Goal: Information Seeking & Learning: Check status

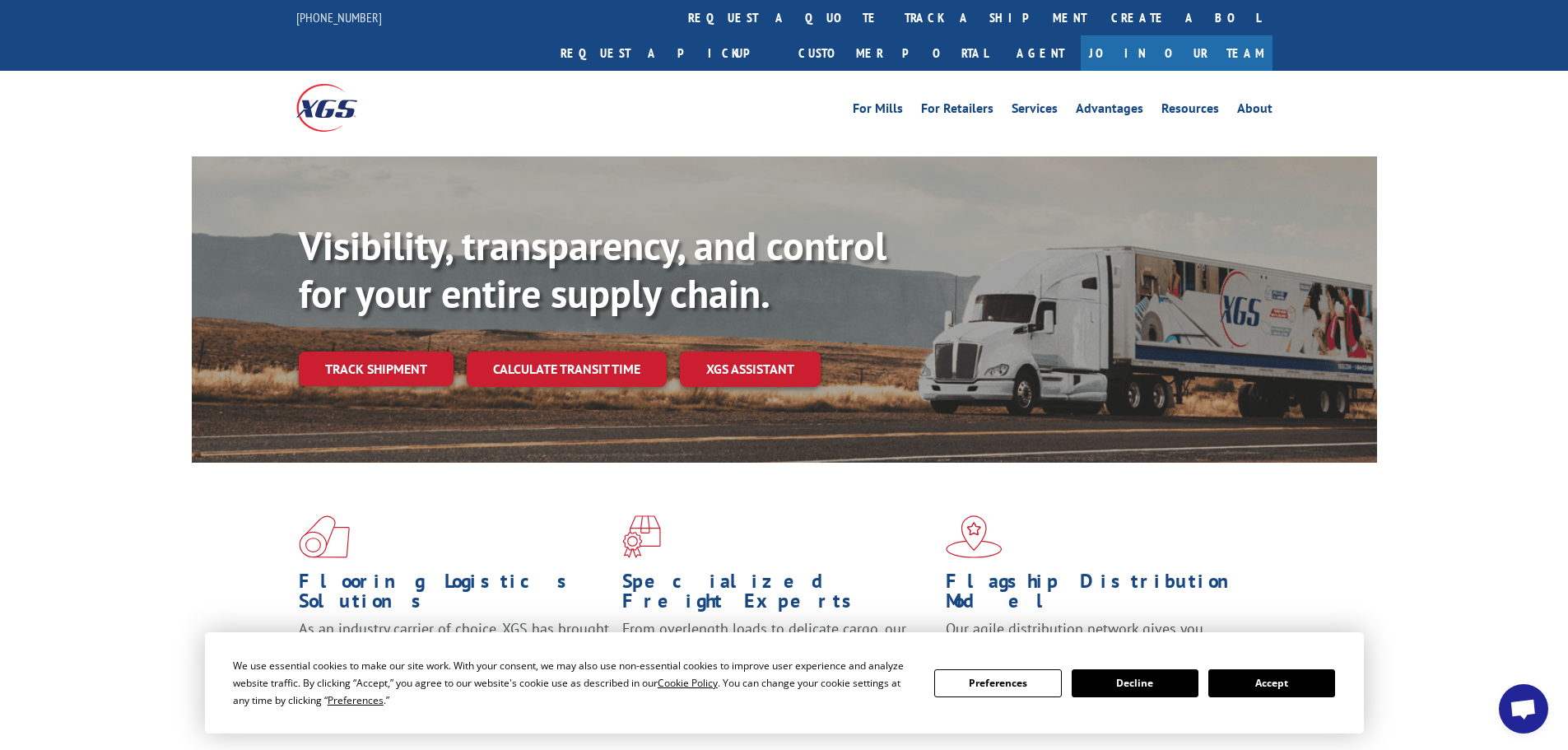
click at [1281, 693] on button "Accept" at bounding box center [1272, 684] width 126 height 28
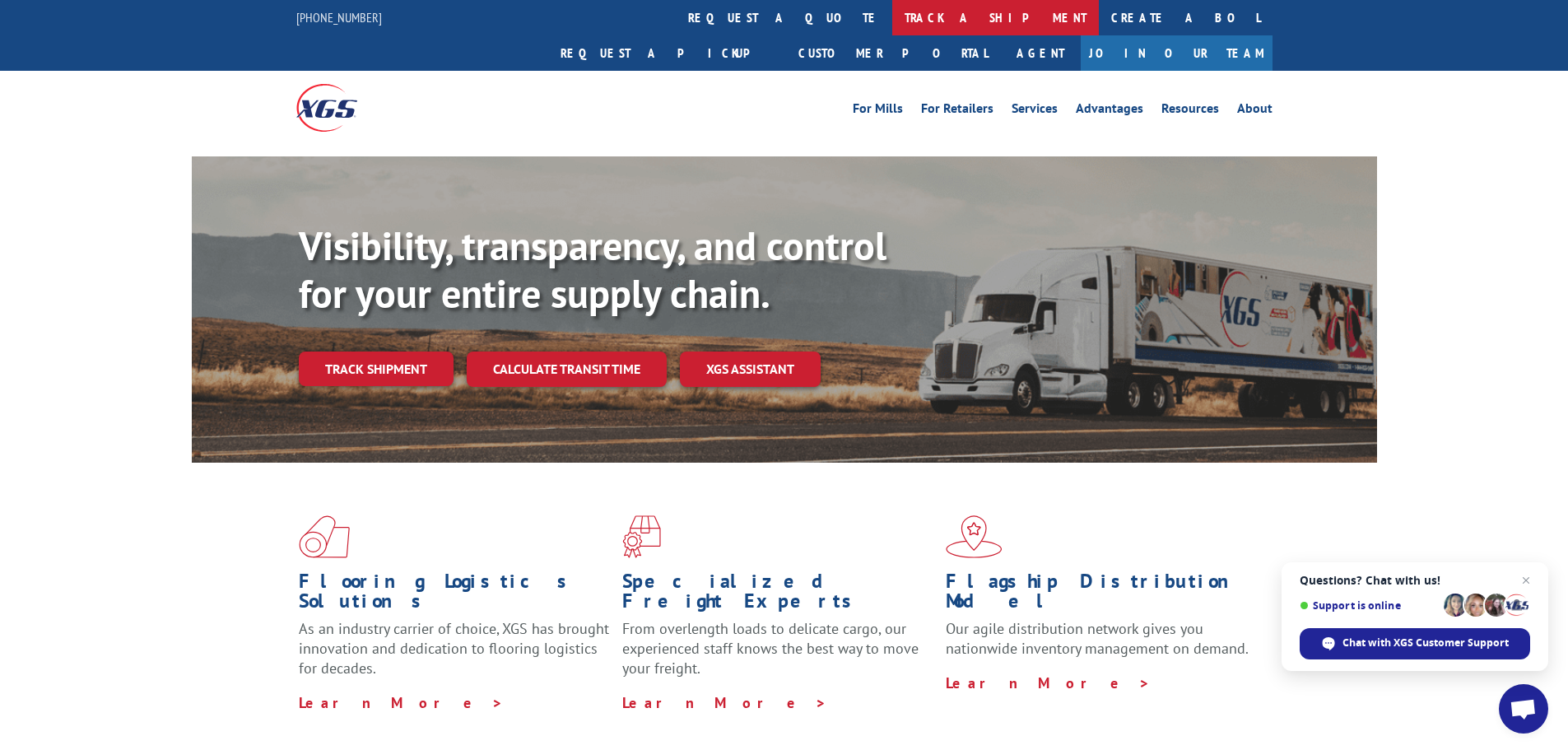
click at [892, 27] on link "track a shipment" at bounding box center [996, 18] width 207 height 35
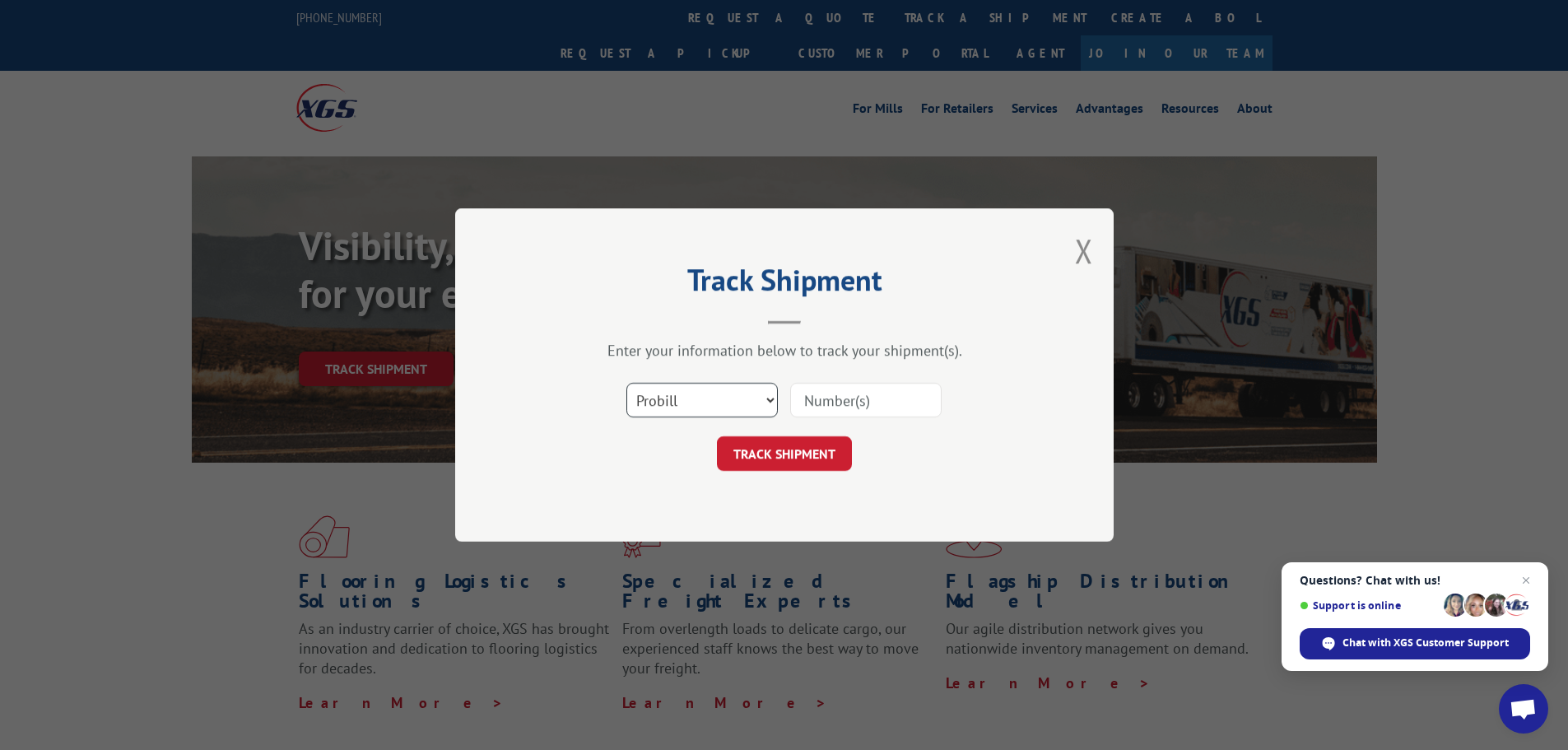
click at [701, 402] on select "Select category... Probill BOL PO" at bounding box center [701, 400] width 151 height 34
click at [626, 383] on select "Select category... Probill BOL PO" at bounding box center [701, 400] width 151 height 34
click at [840, 392] on input at bounding box center [866, 400] width 151 height 34
paste input "16331557"
type input "16331557"
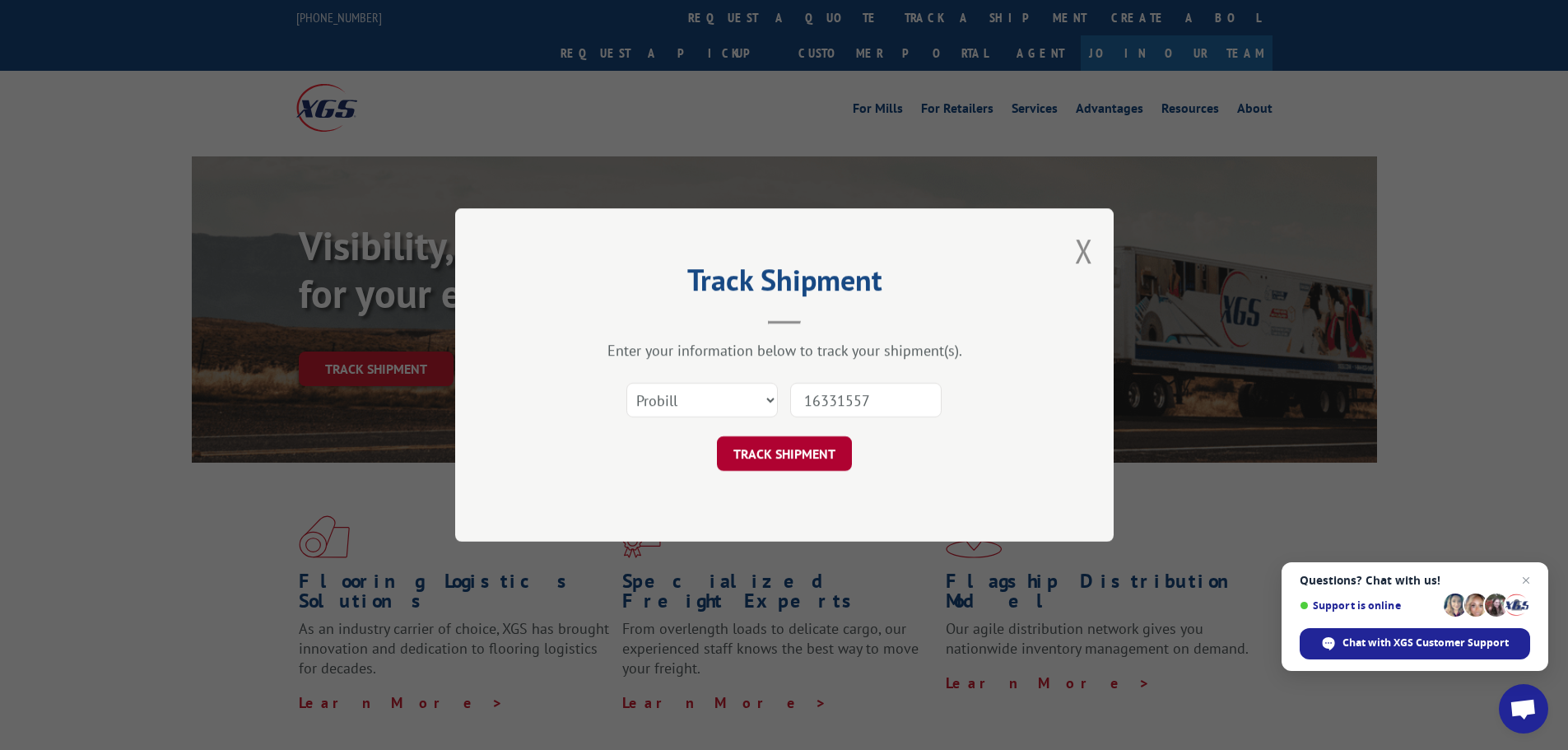
click at [794, 452] on button "TRACK SHIPMENT" at bounding box center [784, 453] width 135 height 34
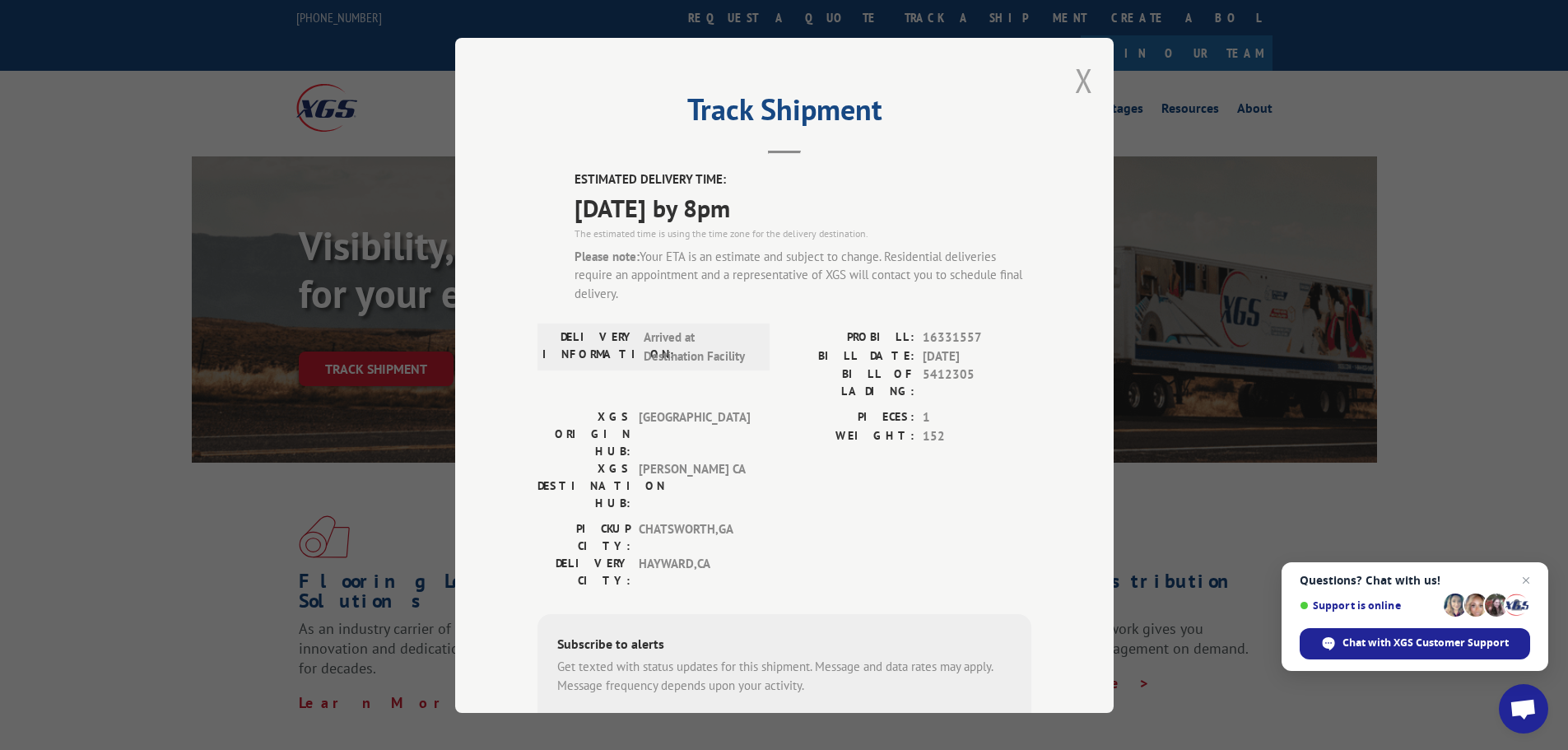
click at [1086, 79] on button "Close modal" at bounding box center [1084, 80] width 18 height 43
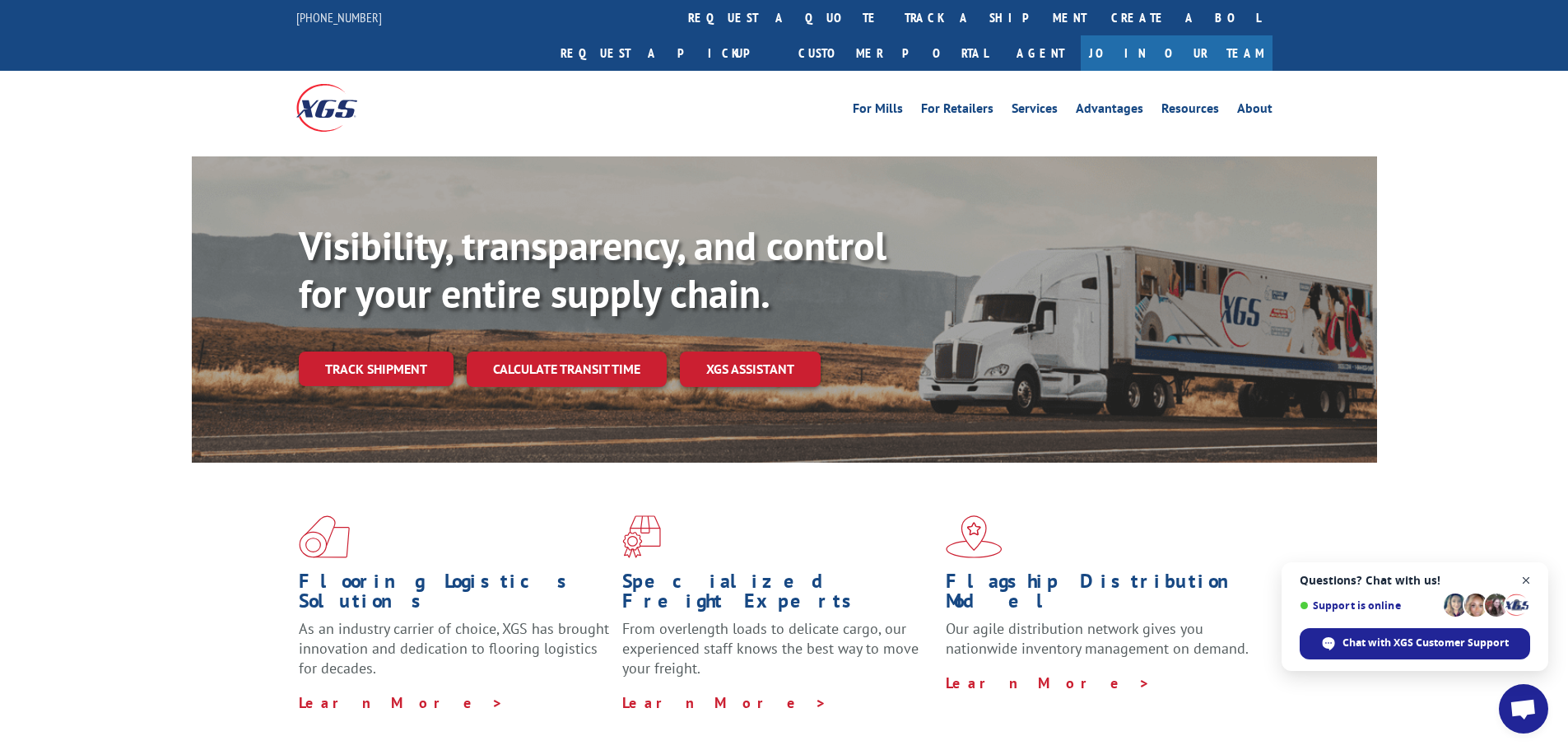
click at [1523, 578] on span "Close chat" at bounding box center [1526, 580] width 20 height 20
